Goal: Task Accomplishment & Management: Use online tool/utility

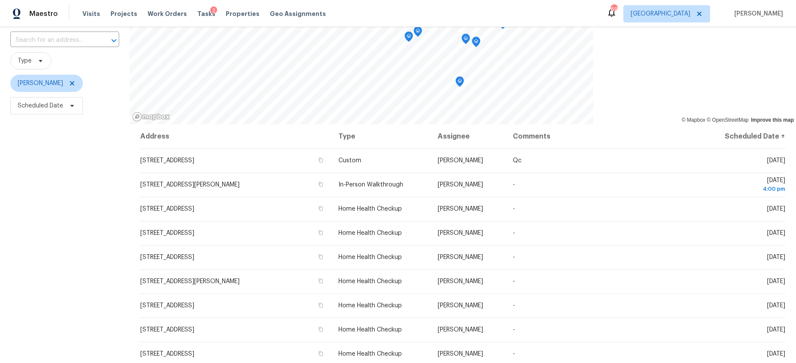
scroll to position [58, 0]
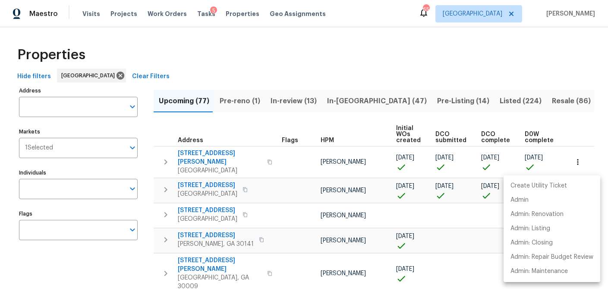
scroll to position [0, 10]
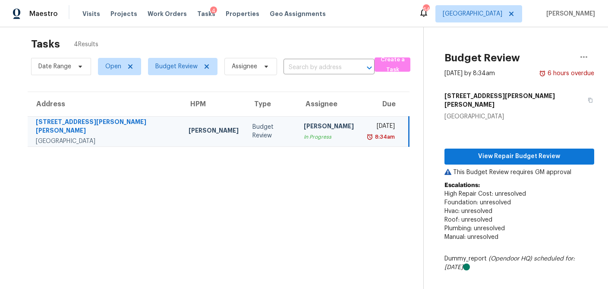
scroll to position [8, 0]
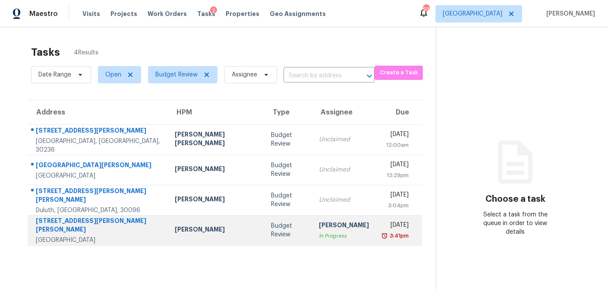
click at [264, 230] on td "Budget Review" at bounding box center [288, 230] width 48 height 30
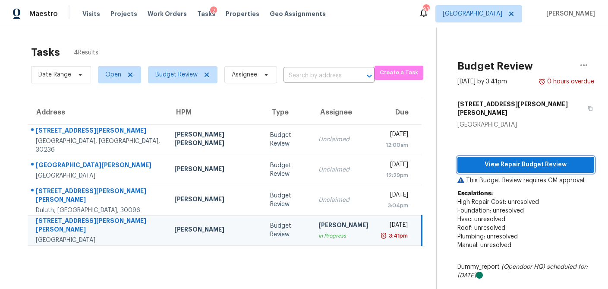
drag, startPoint x: 523, startPoint y: 159, endPoint x: 527, endPoint y: 155, distance: 5.2
click at [523, 159] on span "View Repair Budget Review" at bounding box center [525, 164] width 123 height 11
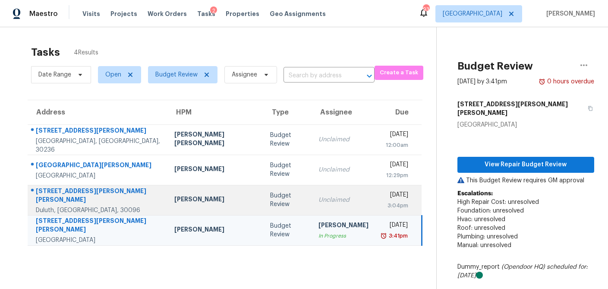
click at [270, 199] on div "Budget Review" at bounding box center [287, 199] width 35 height 17
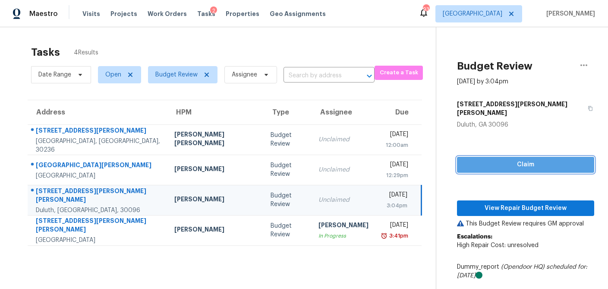
click at [507, 159] on span "Claim" at bounding box center [525, 164] width 123 height 11
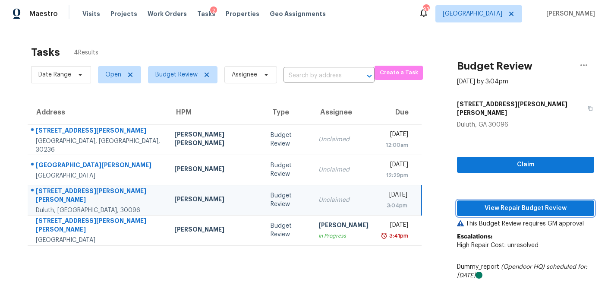
click at [487, 203] on span "View Repair Budget Review" at bounding box center [525, 208] width 123 height 11
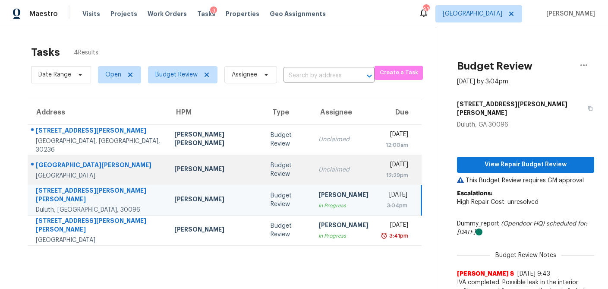
click at [271, 173] on div "Budget Review" at bounding box center [288, 169] width 35 height 17
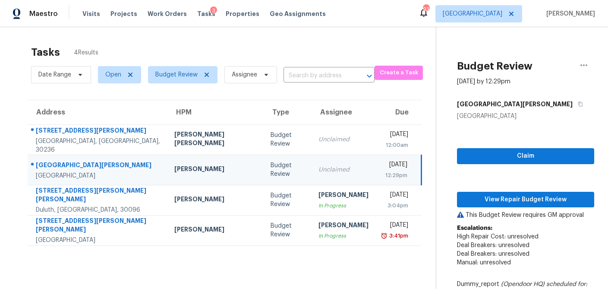
click at [507, 164] on div "Claim View Repair Budget Review This Budget Review requires GM approval Escalat…" at bounding box center [525, 282] width 137 height 324
click at [508, 155] on span "Claim" at bounding box center [525, 156] width 123 height 11
click at [497, 195] on span "View Repair Budget Review" at bounding box center [525, 199] width 123 height 11
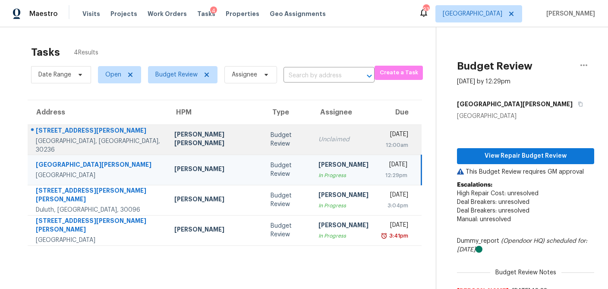
click at [264, 142] on td "Budget Review" at bounding box center [288, 139] width 48 height 30
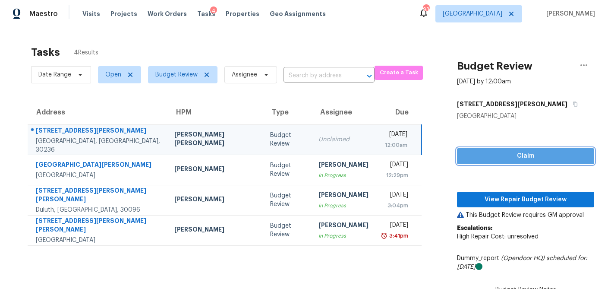
click at [501, 152] on span "Claim" at bounding box center [525, 156] width 123 height 11
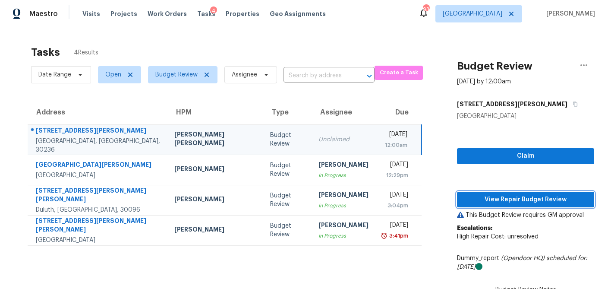
click at [488, 201] on span "View Repair Budget Review" at bounding box center [525, 199] width 123 height 11
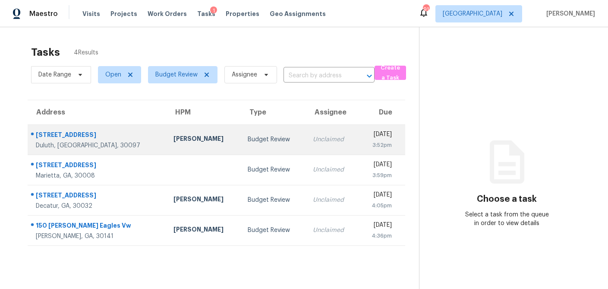
click at [193, 141] on td "[PERSON_NAME]" at bounding box center [204, 139] width 74 height 30
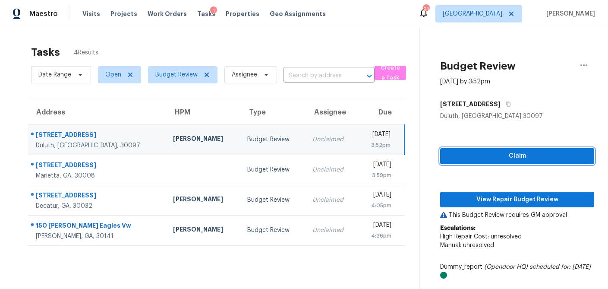
click at [497, 154] on span "Claim" at bounding box center [517, 156] width 140 height 11
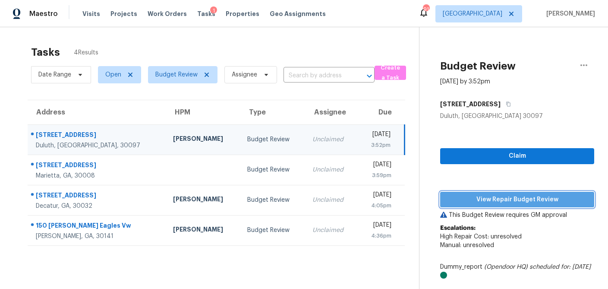
click at [490, 197] on span "View Repair Budget Review" at bounding box center [517, 199] width 140 height 11
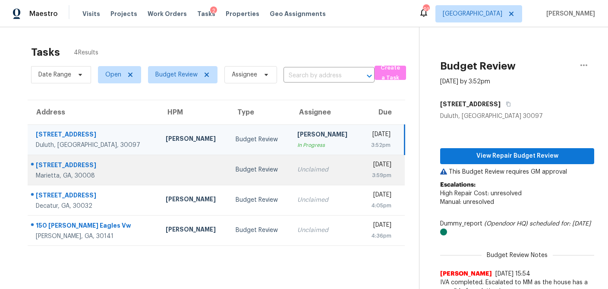
click at [166, 179] on td at bounding box center [194, 169] width 70 height 30
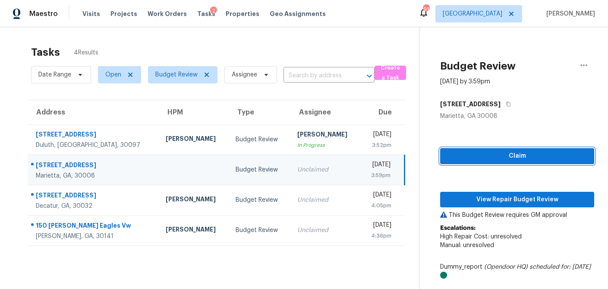
click at [482, 154] on span "Claim" at bounding box center [517, 156] width 140 height 11
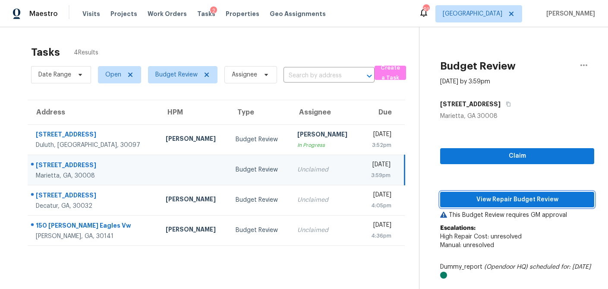
click at [478, 201] on span "View Repair Budget Review" at bounding box center [517, 199] width 140 height 11
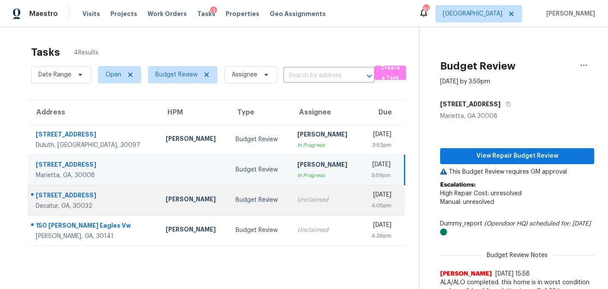
click at [236, 200] on div "Budget Review" at bounding box center [260, 199] width 48 height 9
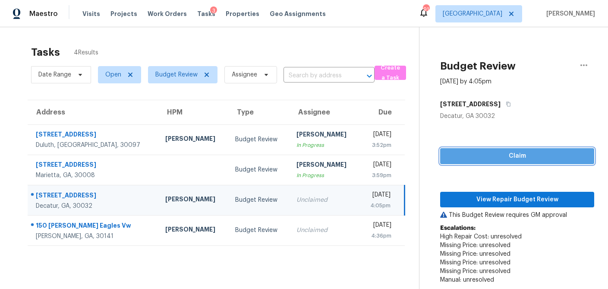
drag, startPoint x: 487, startPoint y: 159, endPoint x: 481, endPoint y: 174, distance: 15.7
click at [487, 159] on span "Claim" at bounding box center [517, 156] width 140 height 11
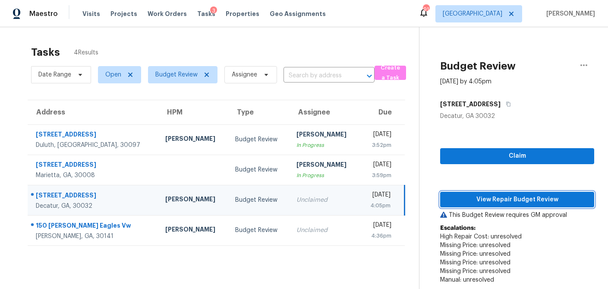
click at [482, 198] on span "View Repair Budget Review" at bounding box center [517, 199] width 140 height 11
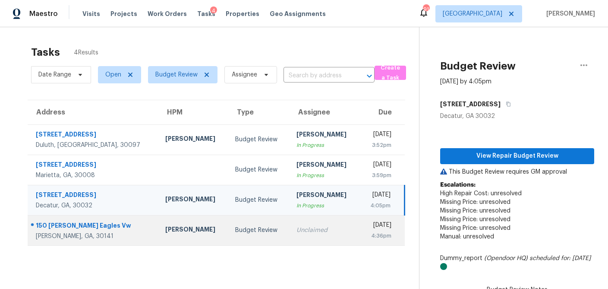
click at [235, 232] on div "Budget Review" at bounding box center [258, 230] width 47 height 9
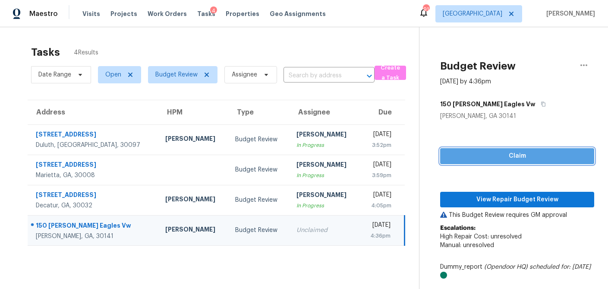
click at [494, 151] on span "Claim" at bounding box center [517, 156] width 140 height 11
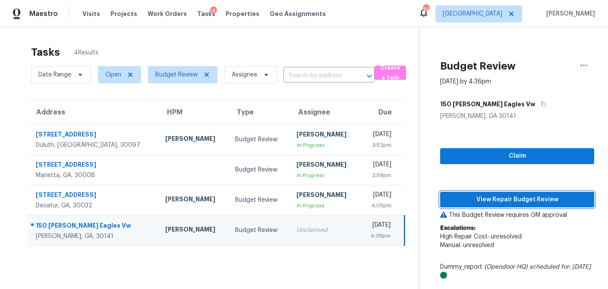
click at [488, 192] on button "View Repair Budget Review" at bounding box center [517, 200] width 154 height 16
